Goal: Task Accomplishment & Management: Manage account settings

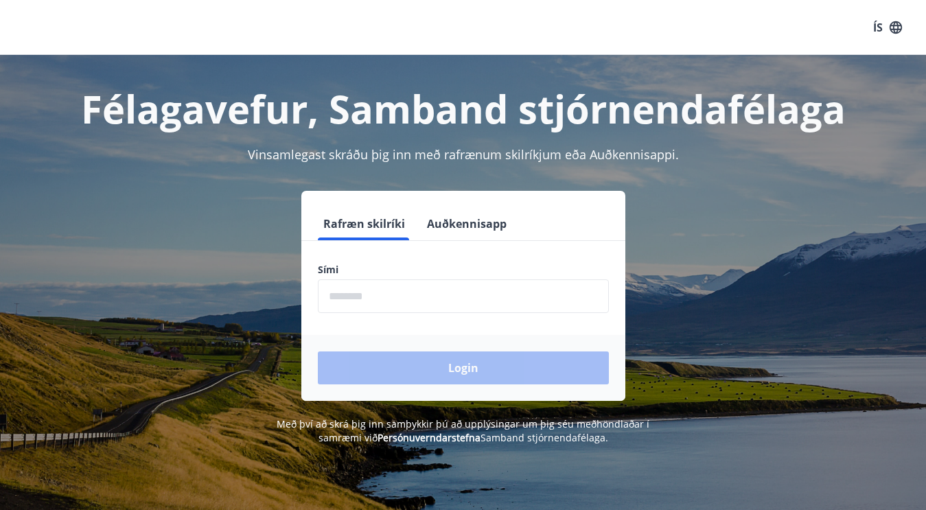
click at [324, 289] on input "phone" at bounding box center [463, 296] width 291 height 34
type input "********"
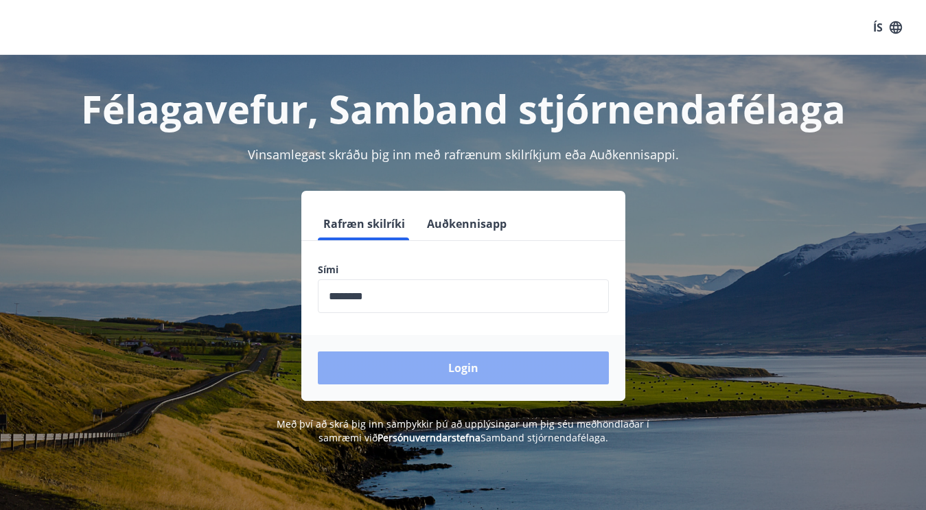
click at [458, 368] on button "Login" at bounding box center [463, 367] width 291 height 33
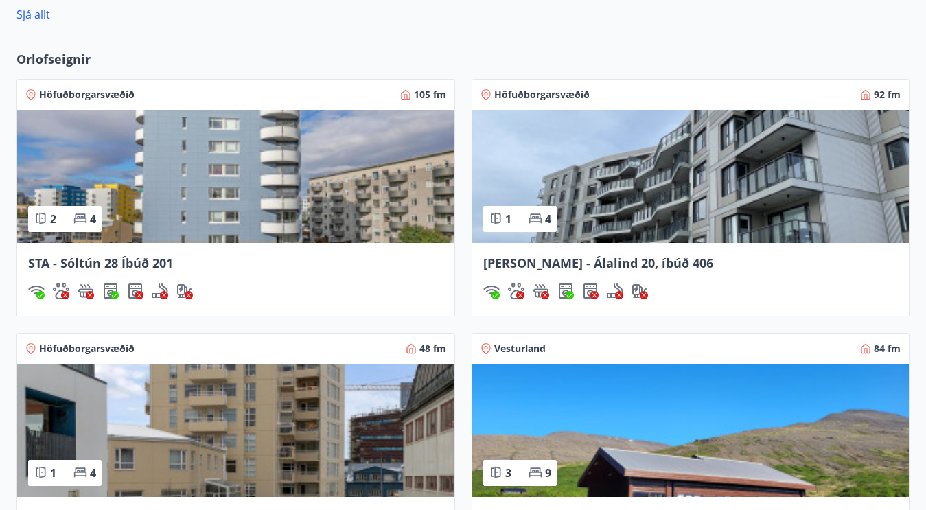
scroll to position [1373, 0]
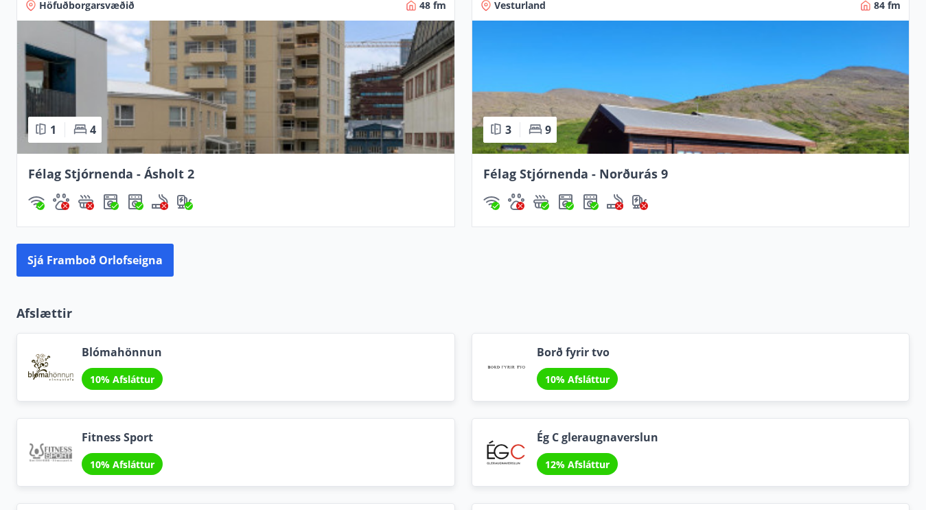
click at [107, 177] on span "Félag Stjórnenda - Ásholt 2" at bounding box center [111, 173] width 166 height 16
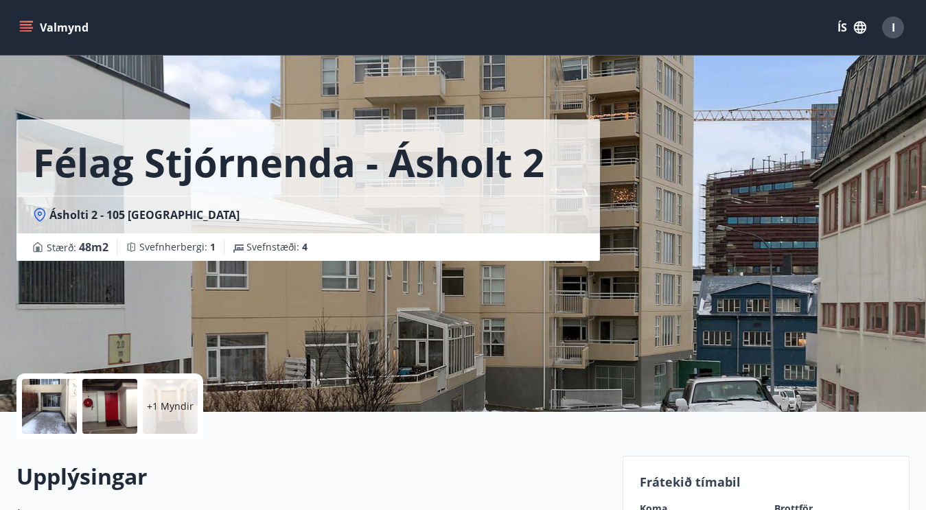
click at [165, 402] on p "+1 Myndir" at bounding box center [170, 406] width 47 height 14
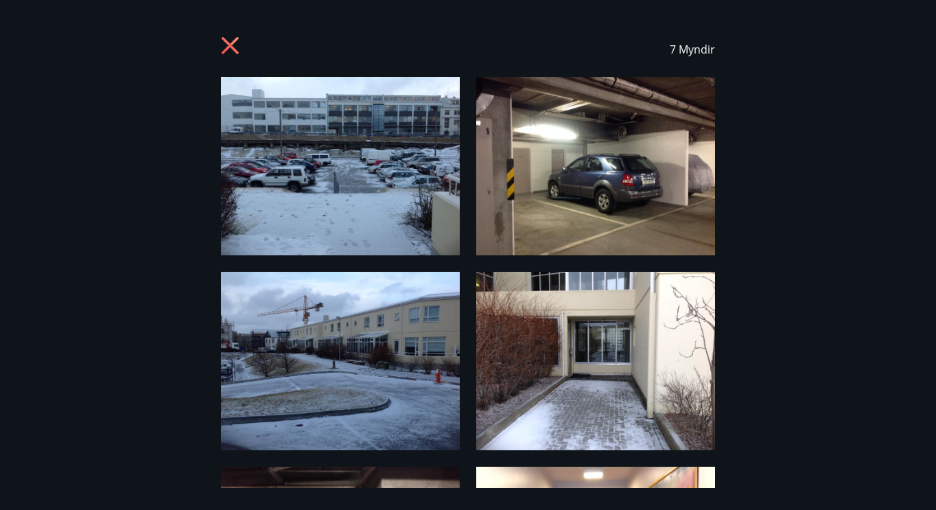
click at [351, 189] on img at bounding box center [340, 166] width 239 height 178
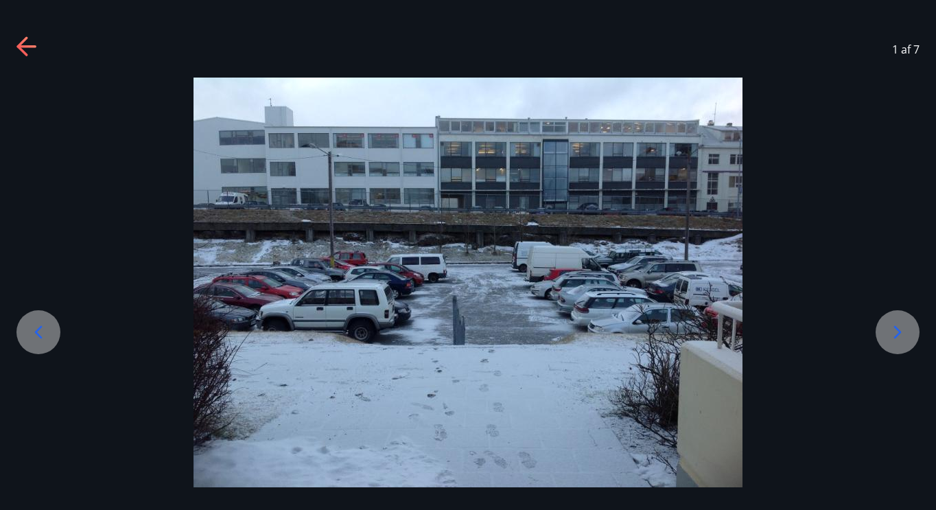
click at [901, 332] on icon at bounding box center [898, 331] width 8 height 13
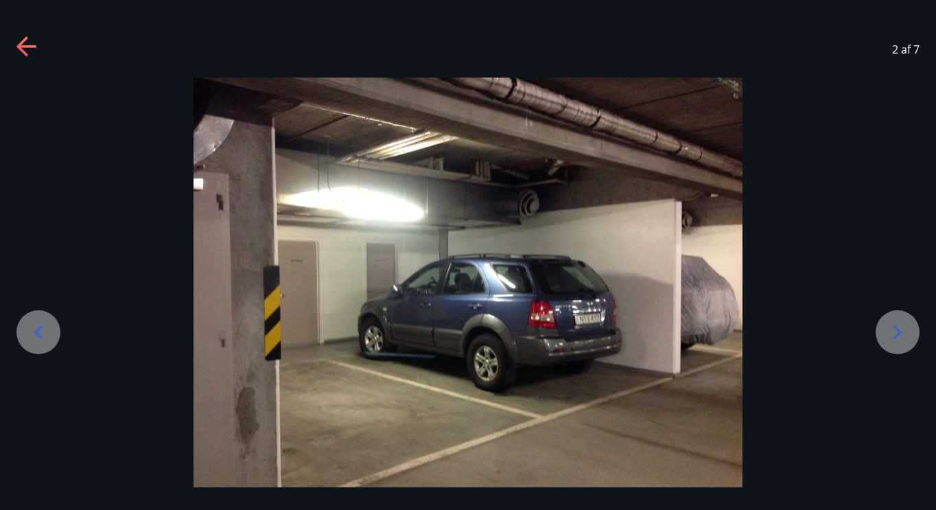
click at [901, 332] on icon at bounding box center [898, 331] width 8 height 13
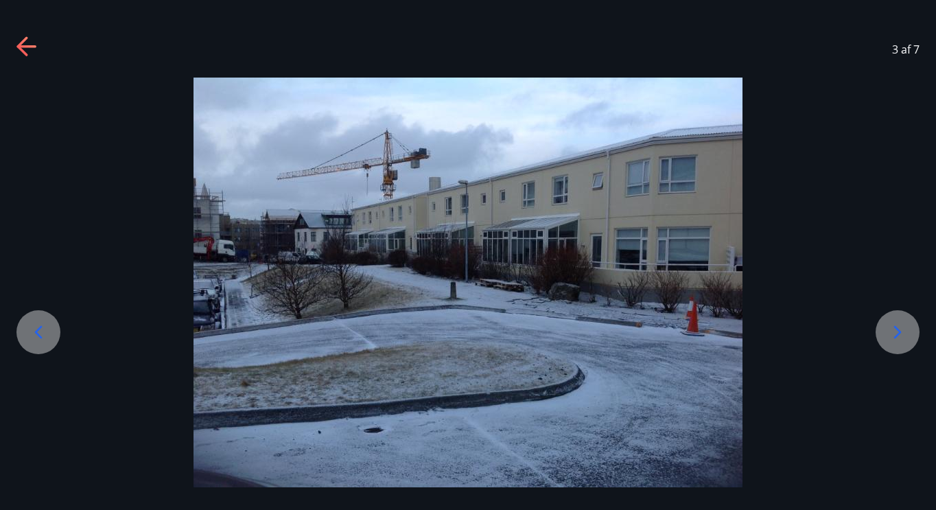
click at [901, 332] on icon at bounding box center [898, 331] width 8 height 13
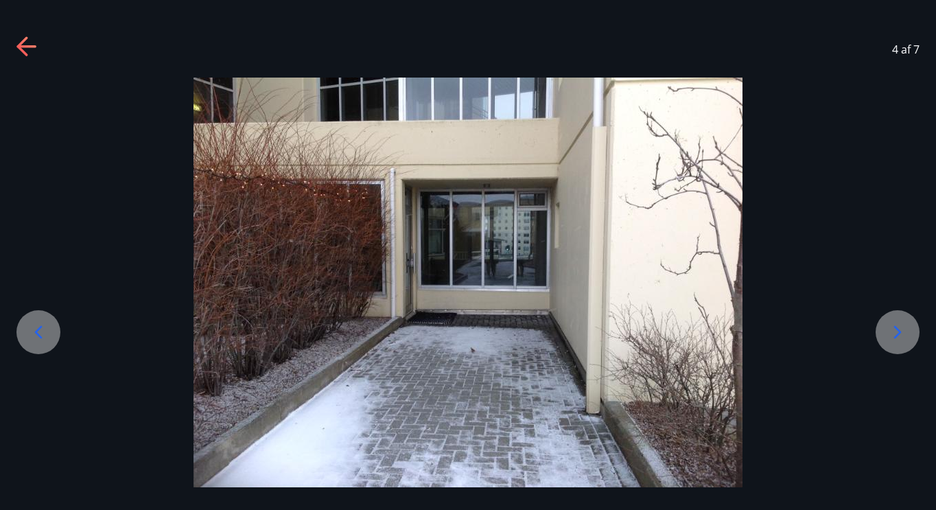
click at [901, 332] on icon at bounding box center [898, 331] width 8 height 13
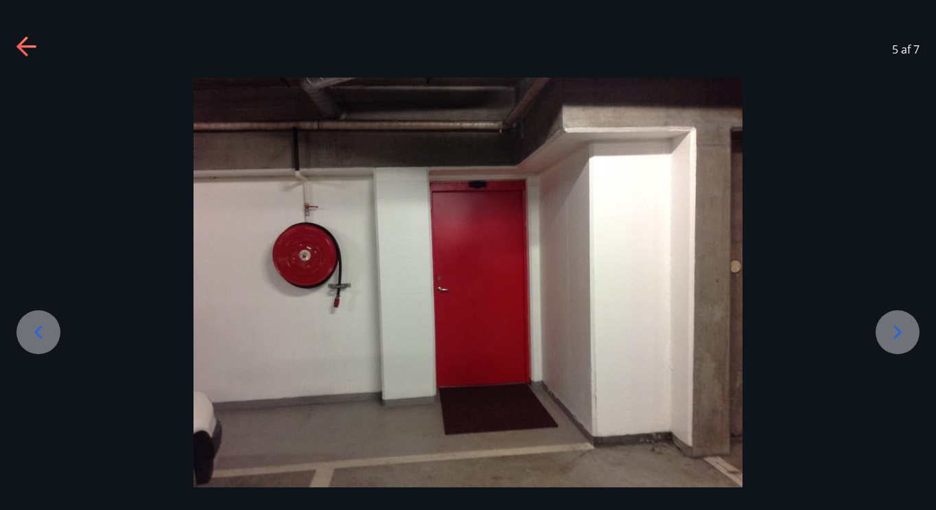
click at [901, 332] on icon at bounding box center [898, 331] width 8 height 13
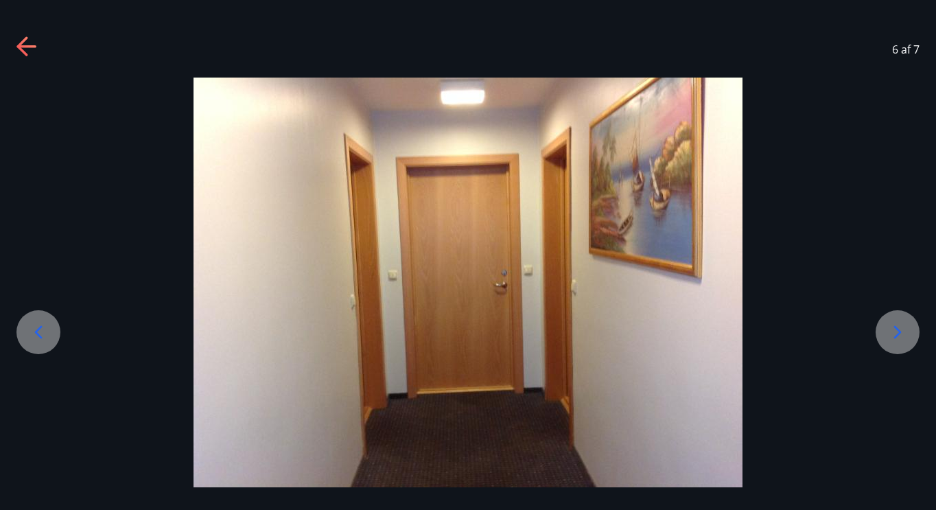
click at [901, 332] on icon at bounding box center [898, 331] width 8 height 13
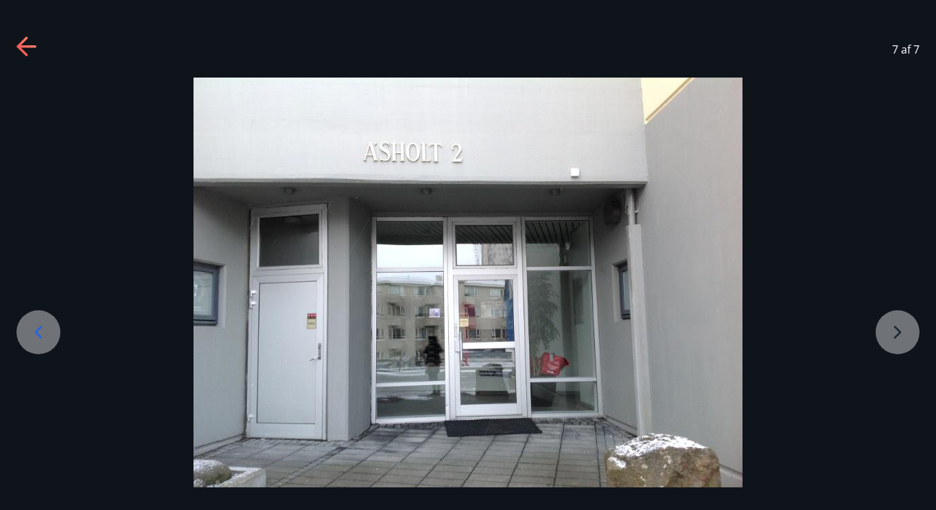
click at [901, 332] on div at bounding box center [468, 283] width 936 height 410
click at [35, 45] on icon at bounding box center [25, 46] width 19 height 3
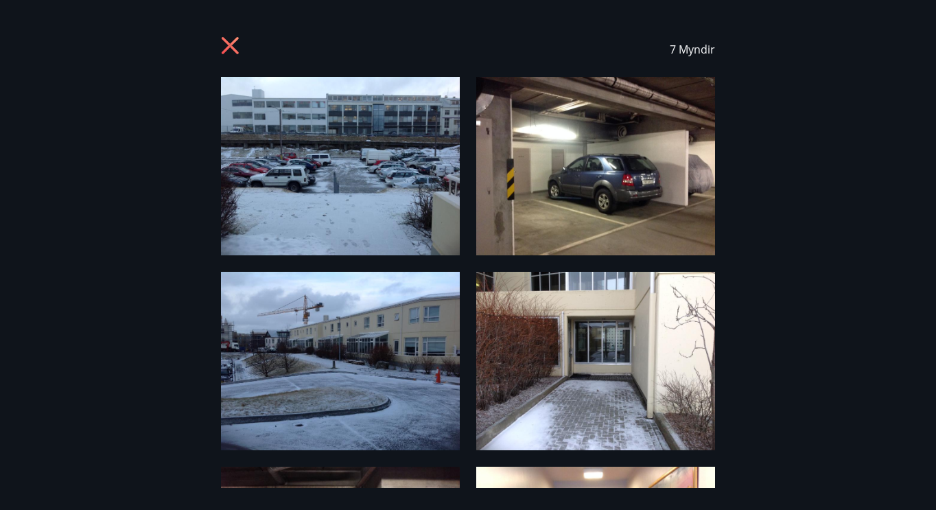
click at [35, 45] on div "7 Myndir" at bounding box center [467, 49] width 903 height 55
click at [227, 46] on icon at bounding box center [232, 47] width 22 height 22
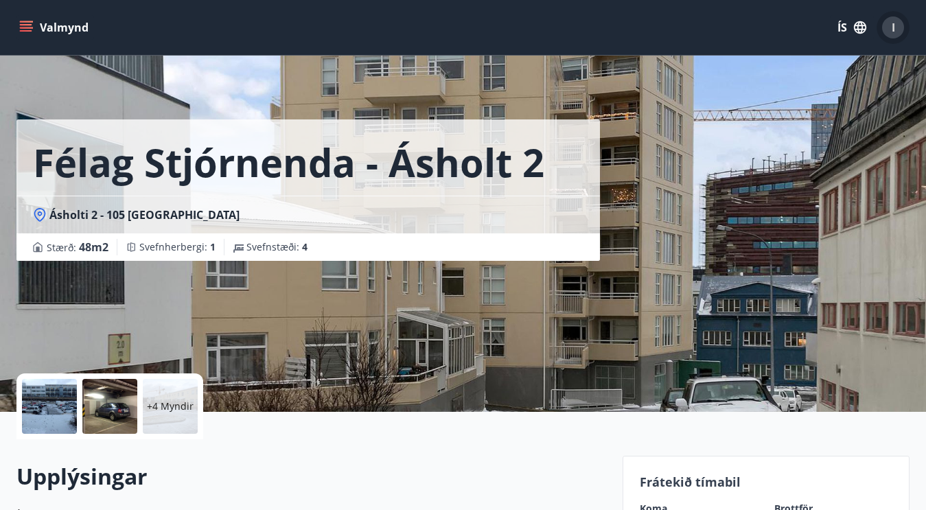
click at [895, 25] on div "I" at bounding box center [893, 27] width 22 height 22
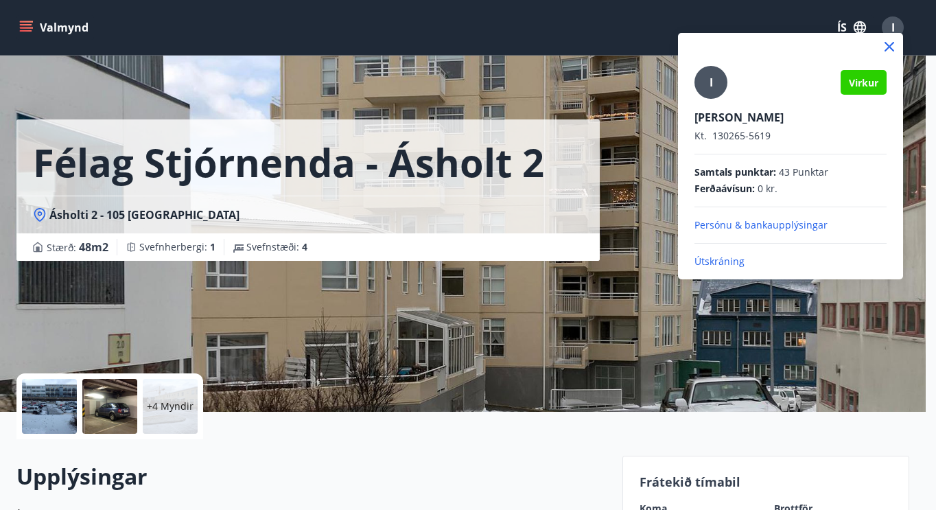
click at [716, 261] on p "Útskráning" at bounding box center [791, 262] width 192 height 14
